Goal: Task Accomplishment & Management: Complete application form

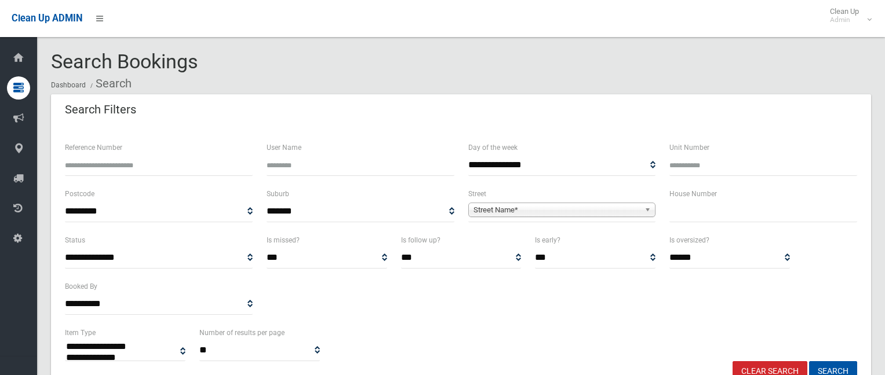
select select
click at [713, 214] on input "text" at bounding box center [763, 211] width 188 height 21
type input "**"
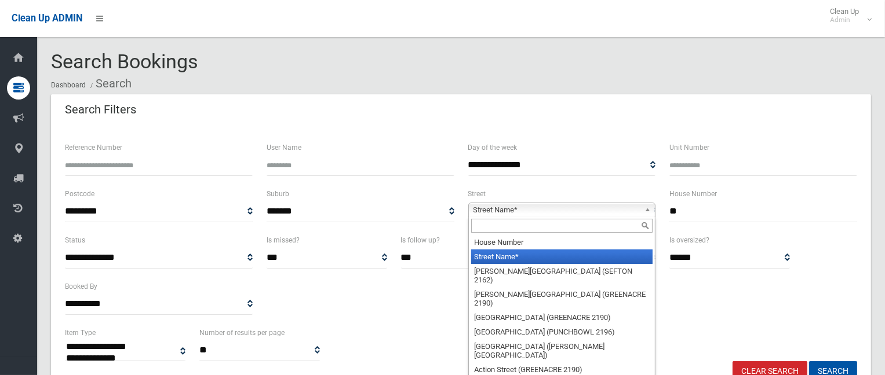
click at [572, 207] on span "Street Name*" at bounding box center [556, 210] width 167 height 14
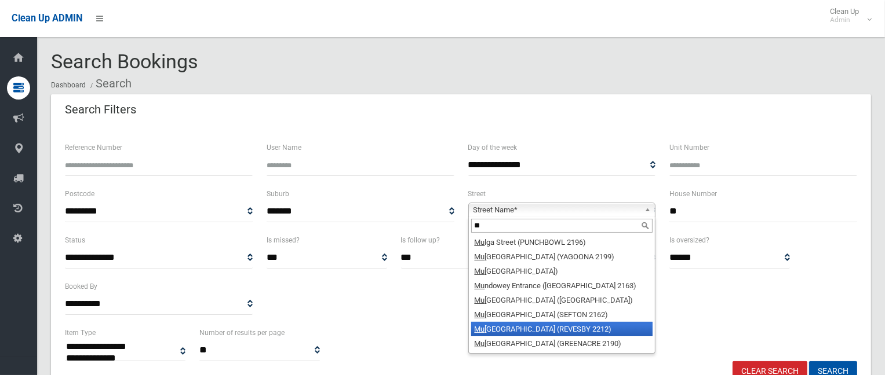
type input "**"
click at [514, 326] on li "[GEOGRAPHIC_DATA] (REVESBY 2212)" at bounding box center [562, 329] width 182 height 14
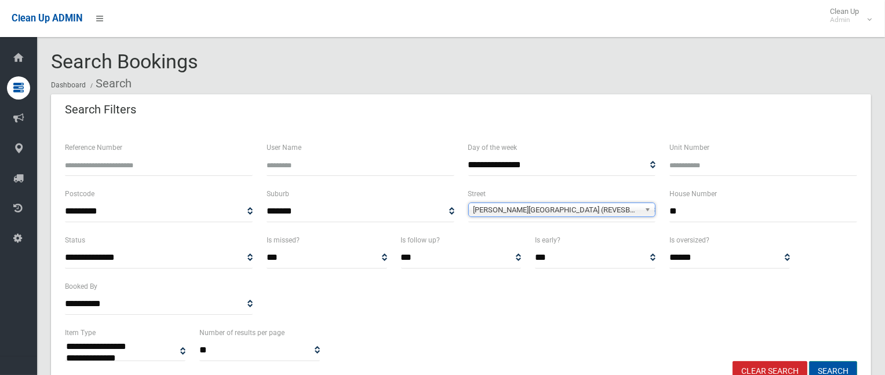
click at [832, 362] on button "Search" at bounding box center [833, 372] width 48 height 21
select select
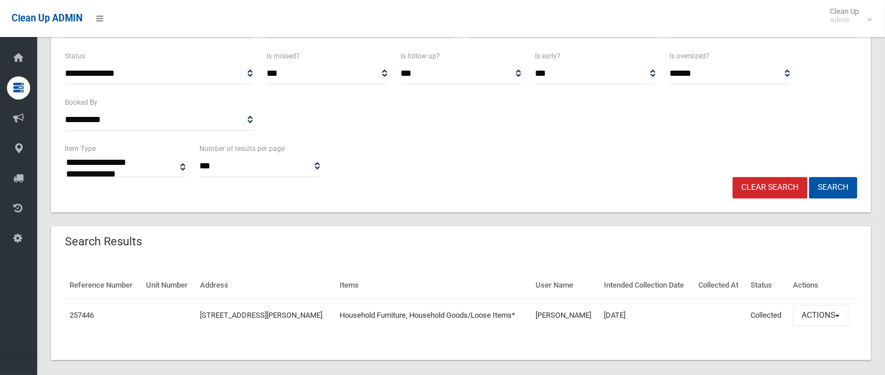
scroll to position [195, 0]
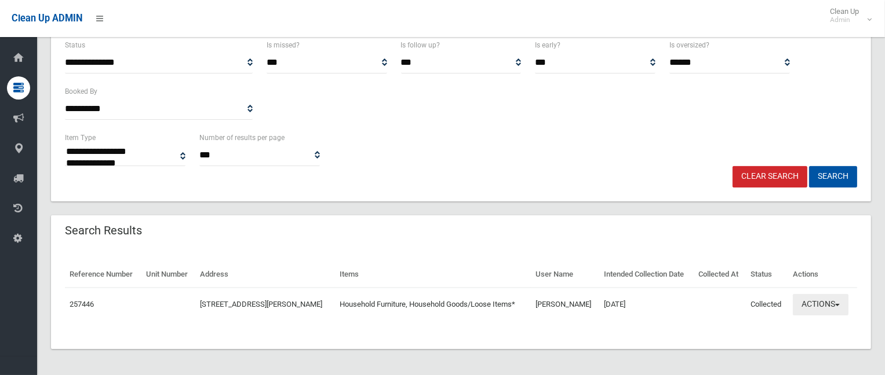
click at [827, 308] on button "Actions" at bounding box center [821, 304] width 56 height 21
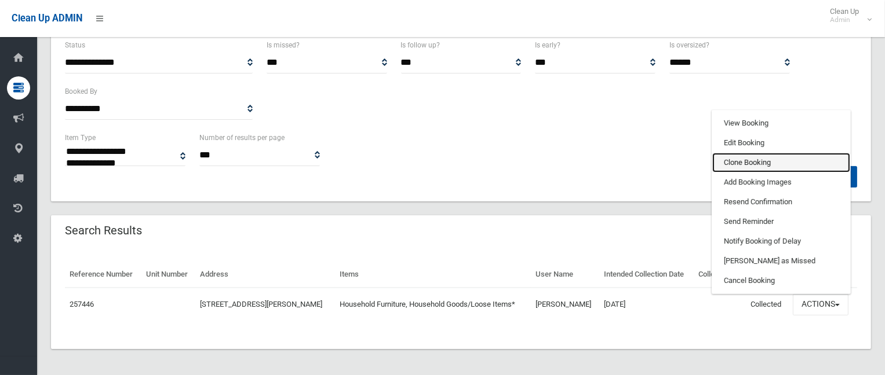
click at [763, 159] on link "Clone Booking" at bounding box center [781, 163] width 138 height 20
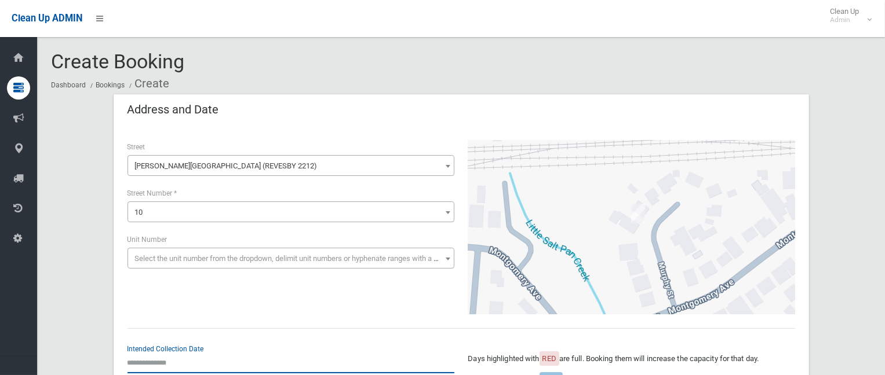
click at [173, 356] on input "text" at bounding box center [290, 362] width 327 height 21
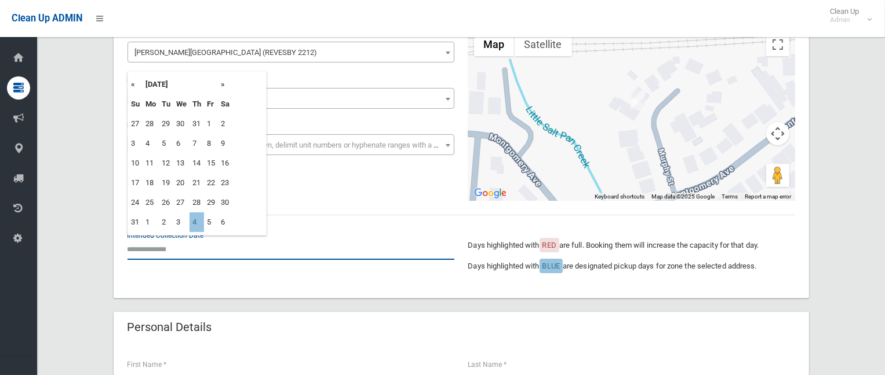
scroll to position [116, 0]
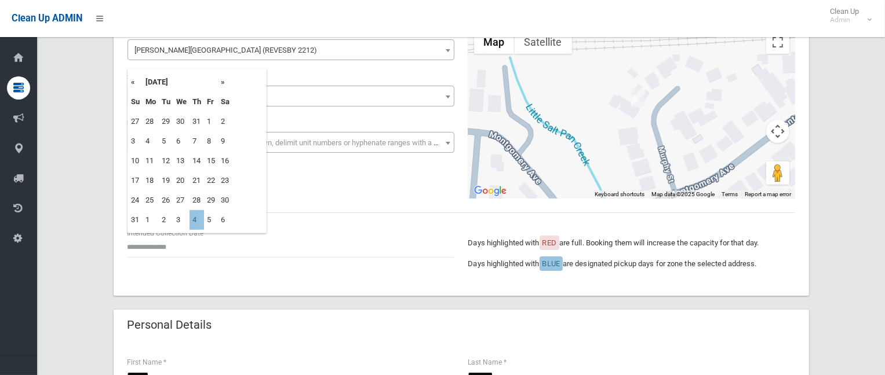
click at [220, 81] on th "»" at bounding box center [225, 82] width 14 height 20
click at [194, 118] on td "4" at bounding box center [196, 122] width 14 height 20
type input "**********"
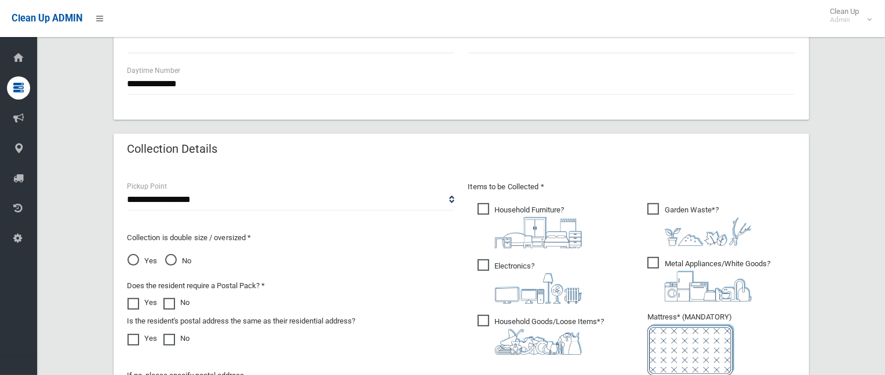
scroll to position [521, 0]
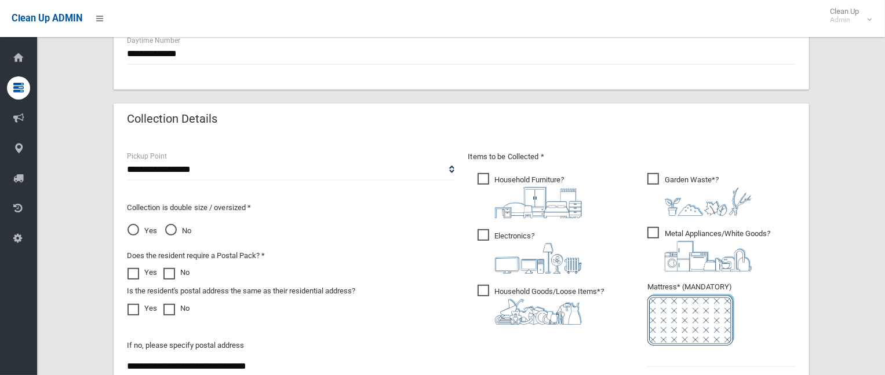
drag, startPoint x: 483, startPoint y: 239, endPoint x: 585, endPoint y: 221, distance: 103.0
click at [477, 243] on span "Electronics ?" at bounding box center [529, 251] width 104 height 45
click at [652, 178] on span "Garden Waste* ?" at bounding box center [699, 194] width 104 height 43
click at [653, 236] on span "Metal Appliances/White Goods ?" at bounding box center [708, 249] width 123 height 45
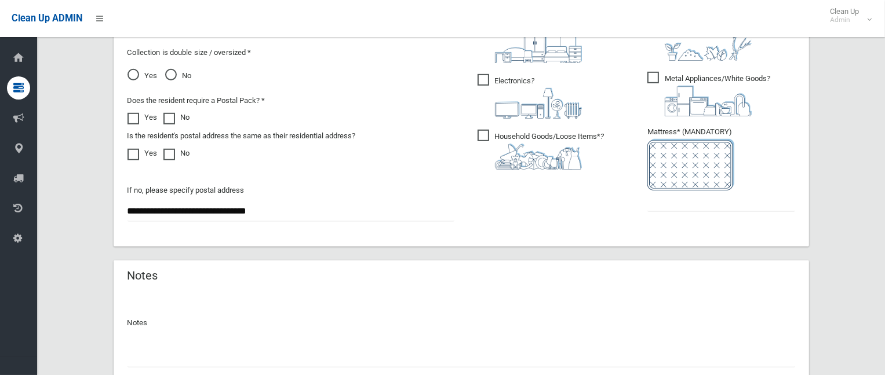
scroll to position [695, 0]
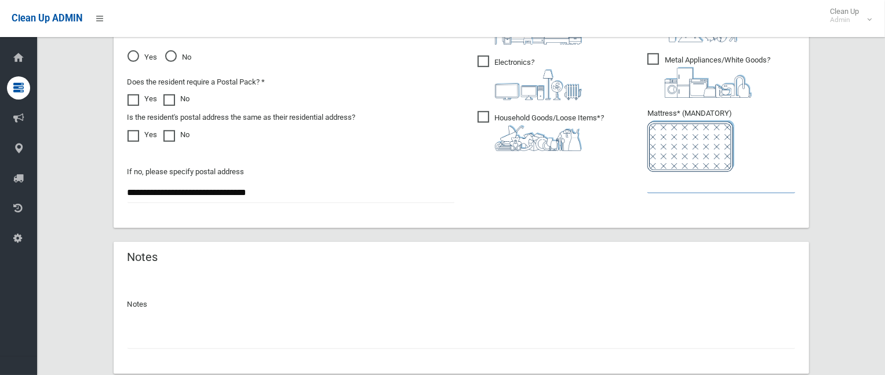
click at [670, 187] on input "text" at bounding box center [721, 182] width 148 height 21
type input "*"
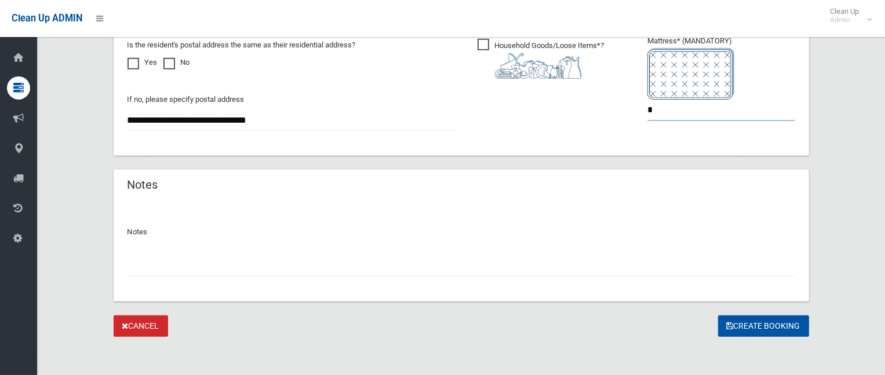
scroll to position [770, 0]
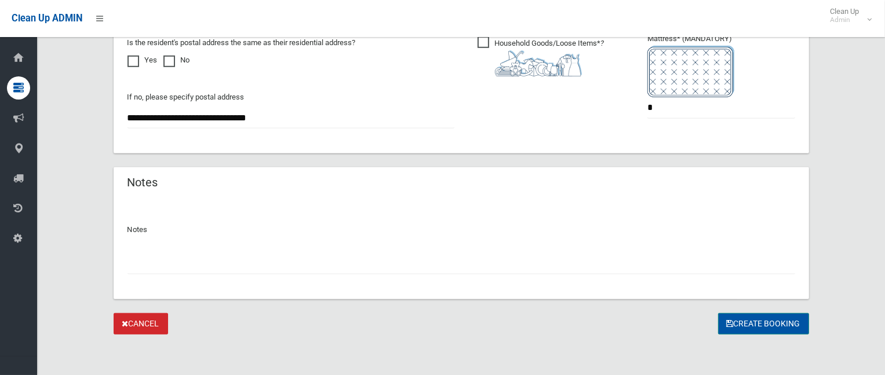
click at [770, 326] on button "Create Booking" at bounding box center [763, 323] width 91 height 21
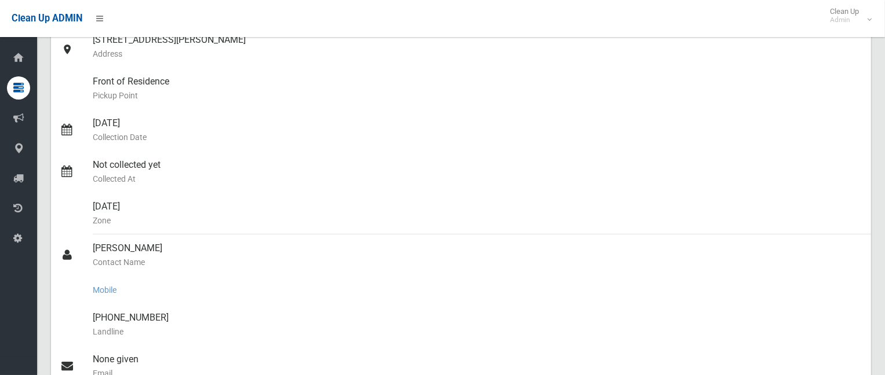
scroll to position [174, 0]
